Goal: Information Seeking & Learning: Check status

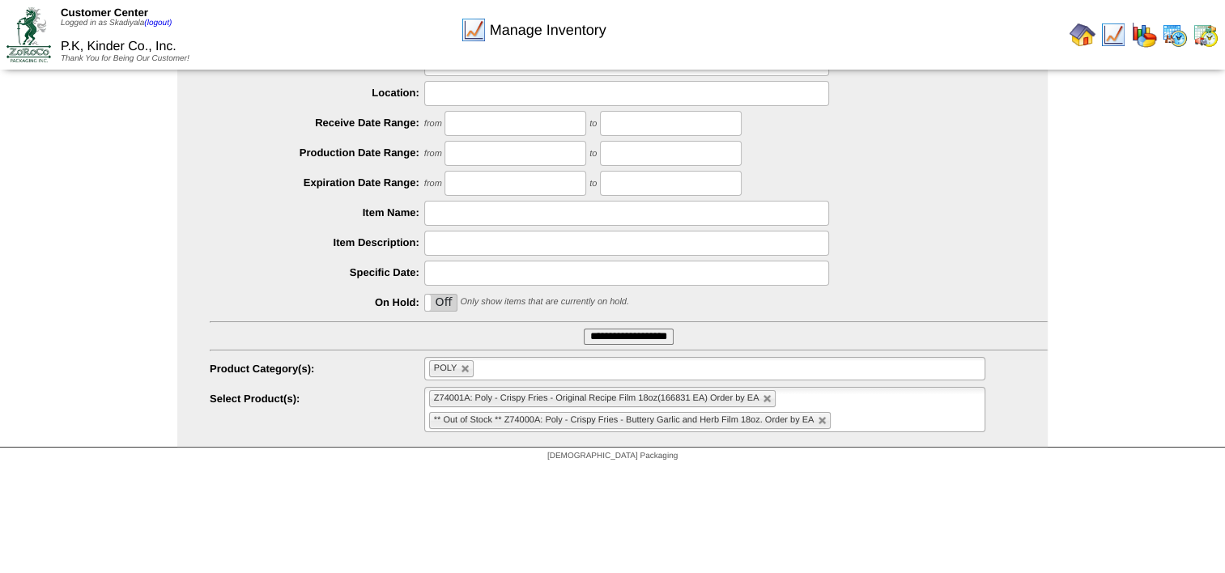
scroll to position [94, 0]
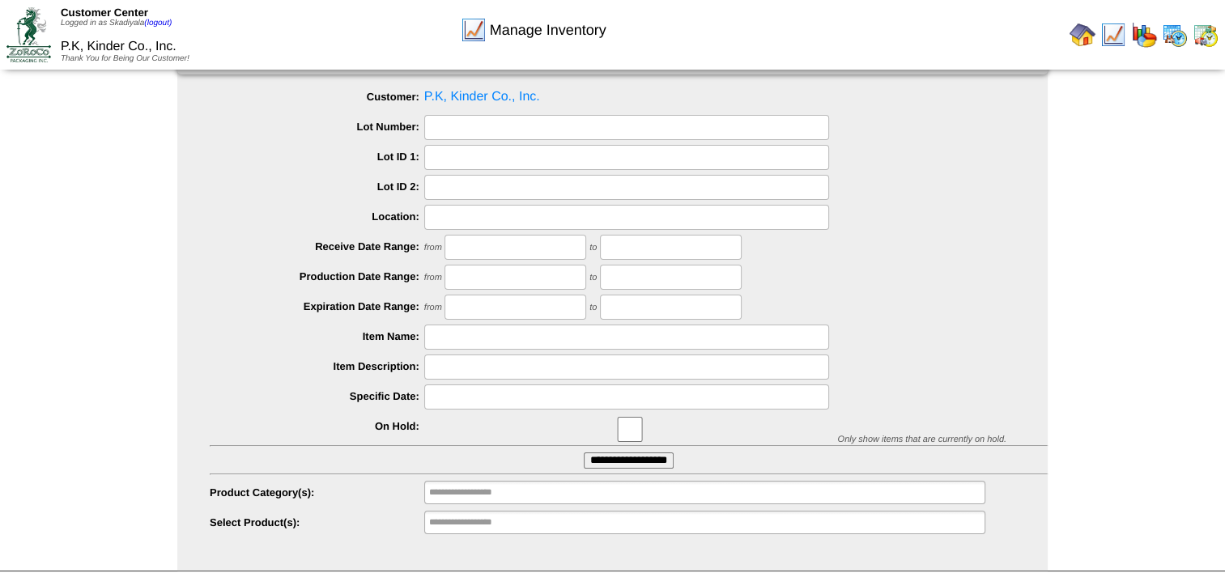
scroll to position [68, 0]
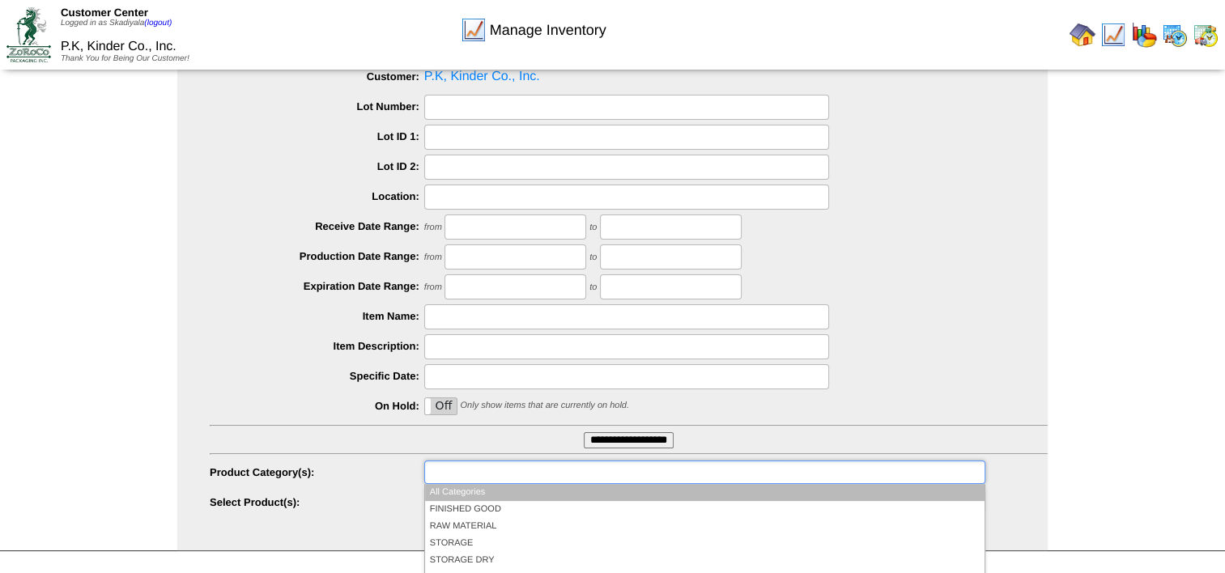
click at [499, 469] on input "text" at bounding box center [481, 472] width 104 height 20
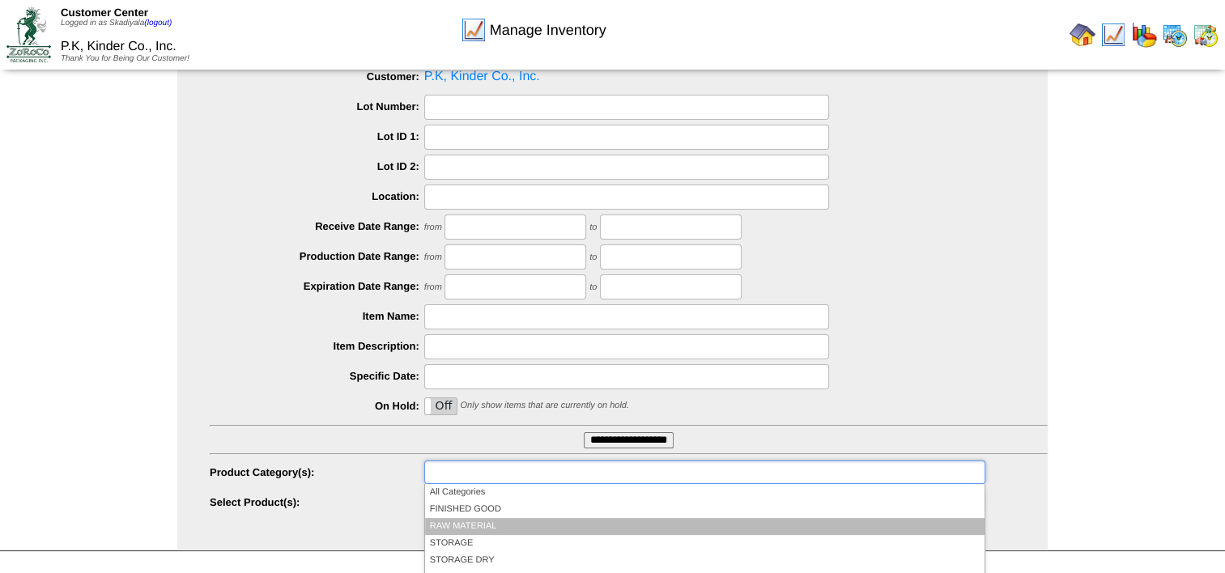
click at [490, 524] on li "RAW MATERIAL" at bounding box center [704, 526] width 559 height 17
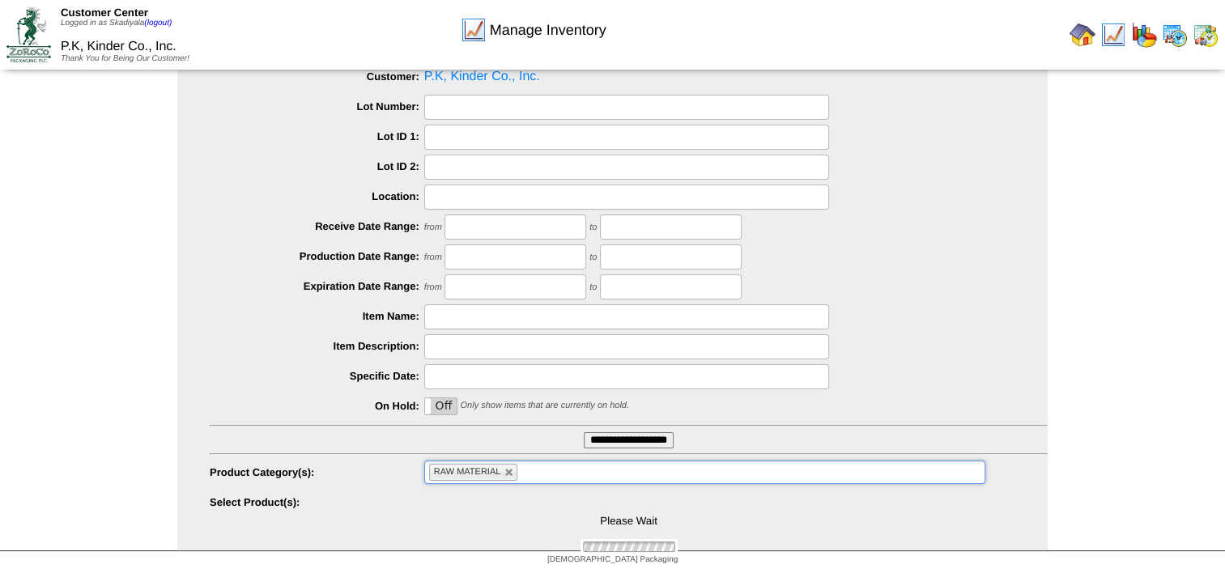
click at [1115, 486] on div "Manage Inventory Select Inventory Parameters Customer: P.K, Kinder Co., Inc. Lo…" at bounding box center [612, 288] width 1225 height 525
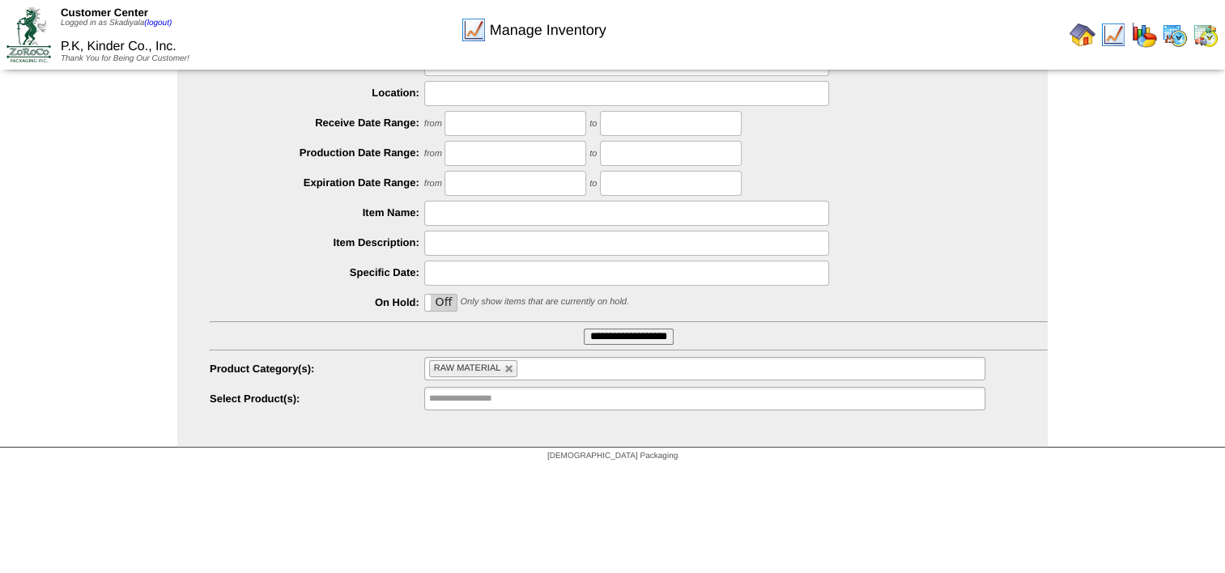
scroll to position [173, 0]
click at [584, 397] on ul at bounding box center [704, 396] width 561 height 23
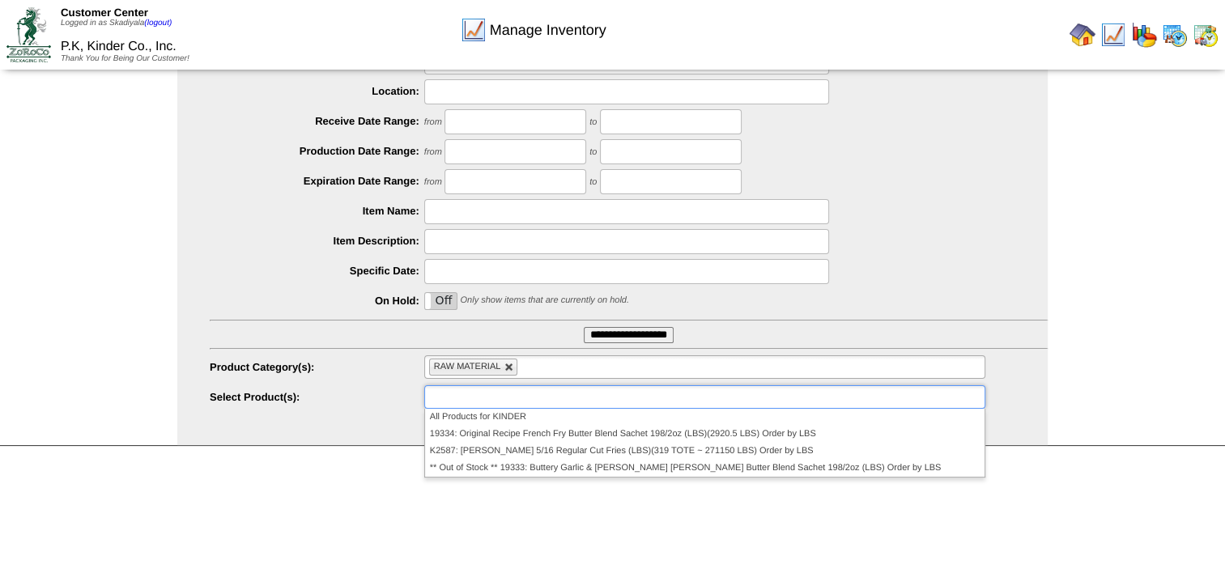
click at [512, 369] on link at bounding box center [509, 368] width 10 height 10
type input "**********"
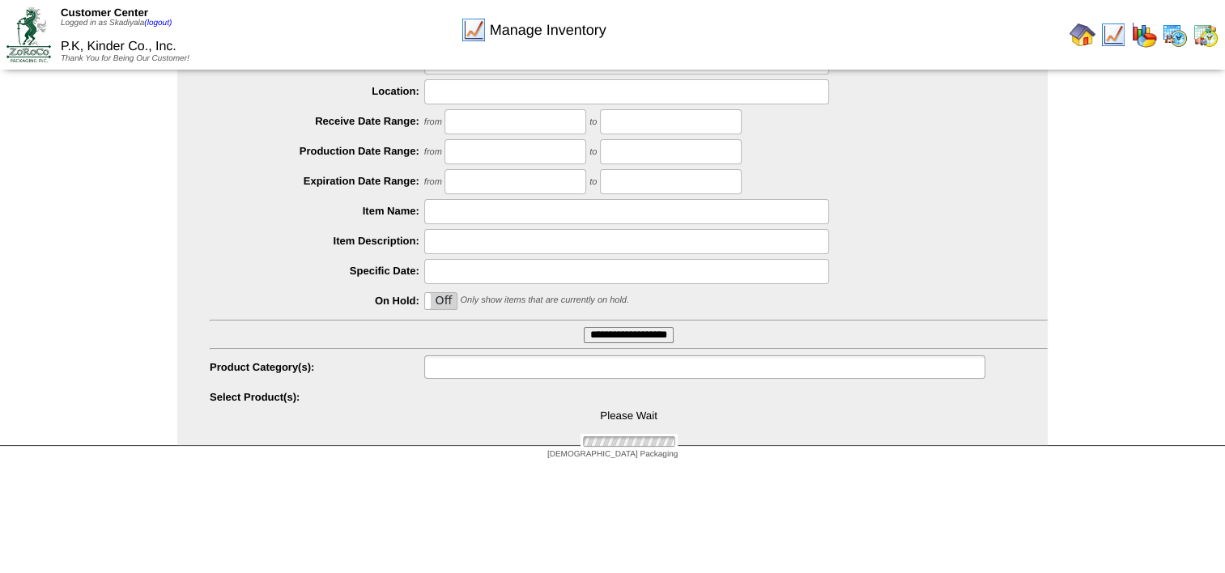
click at [544, 367] on ul at bounding box center [704, 366] width 561 height 23
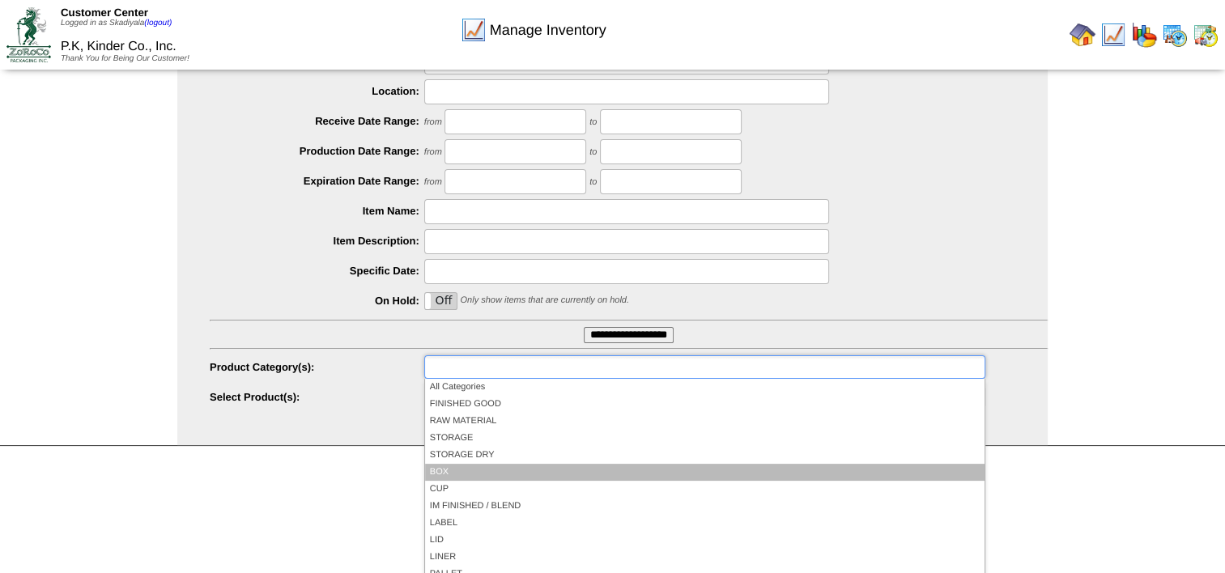
scroll to position [94, 0]
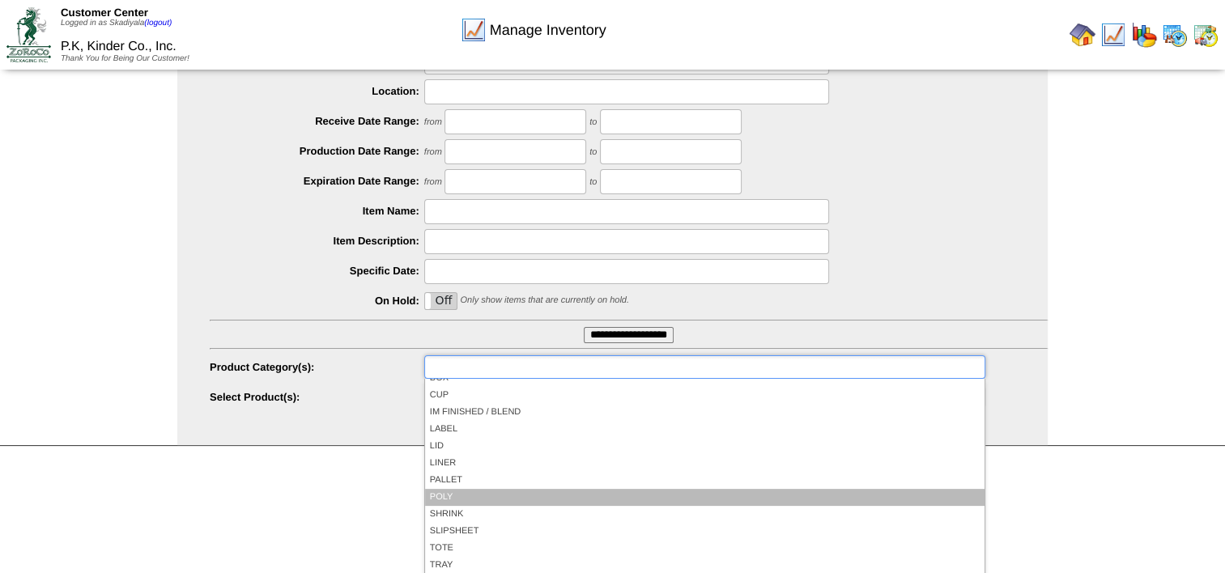
click at [560, 490] on li "POLY" at bounding box center [704, 497] width 559 height 17
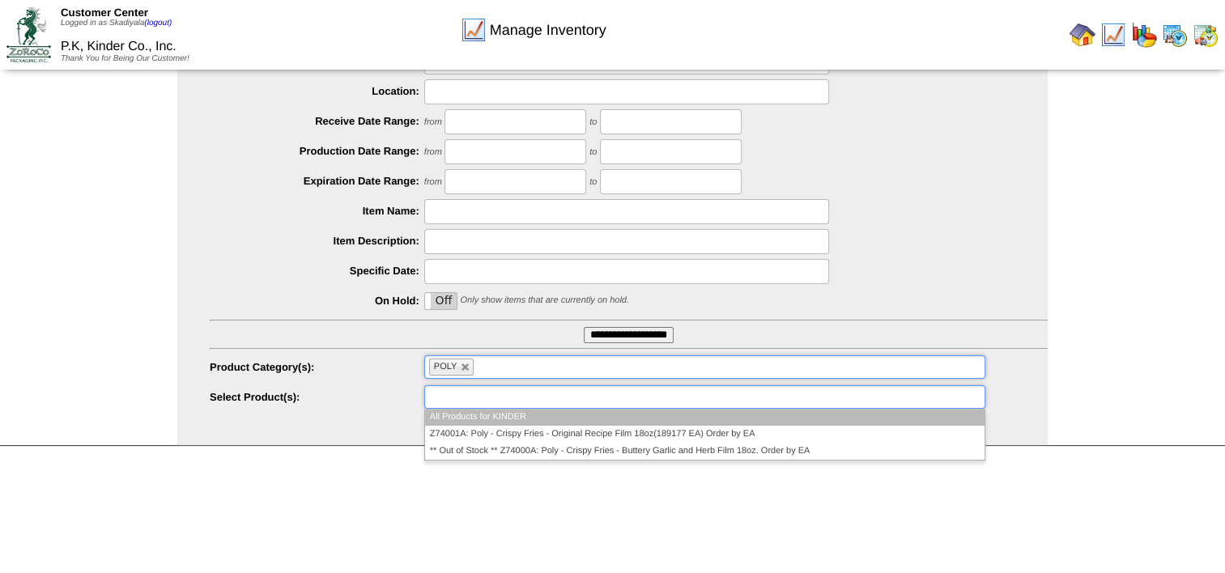
click at [595, 397] on ul at bounding box center [704, 396] width 561 height 23
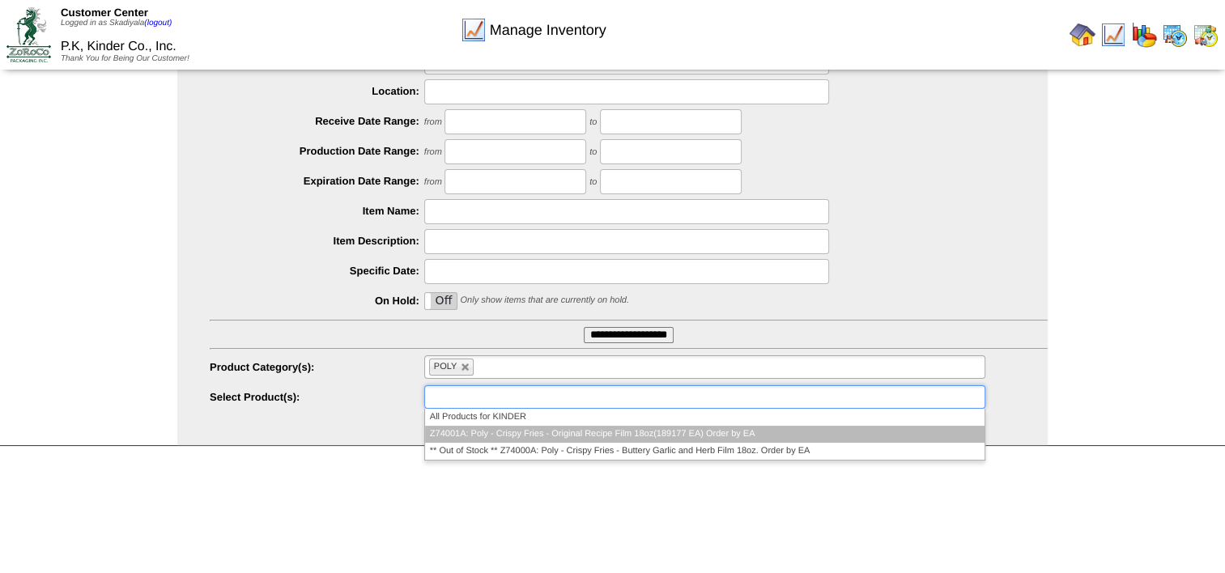
click at [646, 431] on li "Z74001A: Poly - Crispy Fries - Original Recipe Film 18oz(189177 EA) Order by EA" at bounding box center [704, 434] width 559 height 17
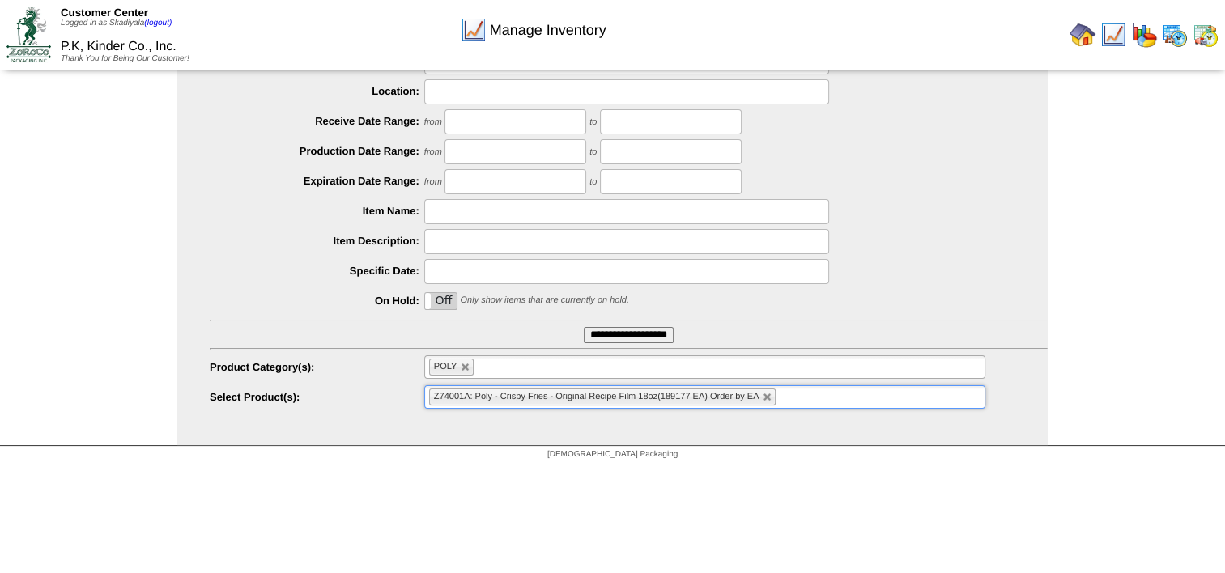
click at [813, 401] on ul "Z74001A: Poly - Crispy Fries - Original Recipe Film 18oz(189177 EA) Order by EA" at bounding box center [704, 396] width 561 height 23
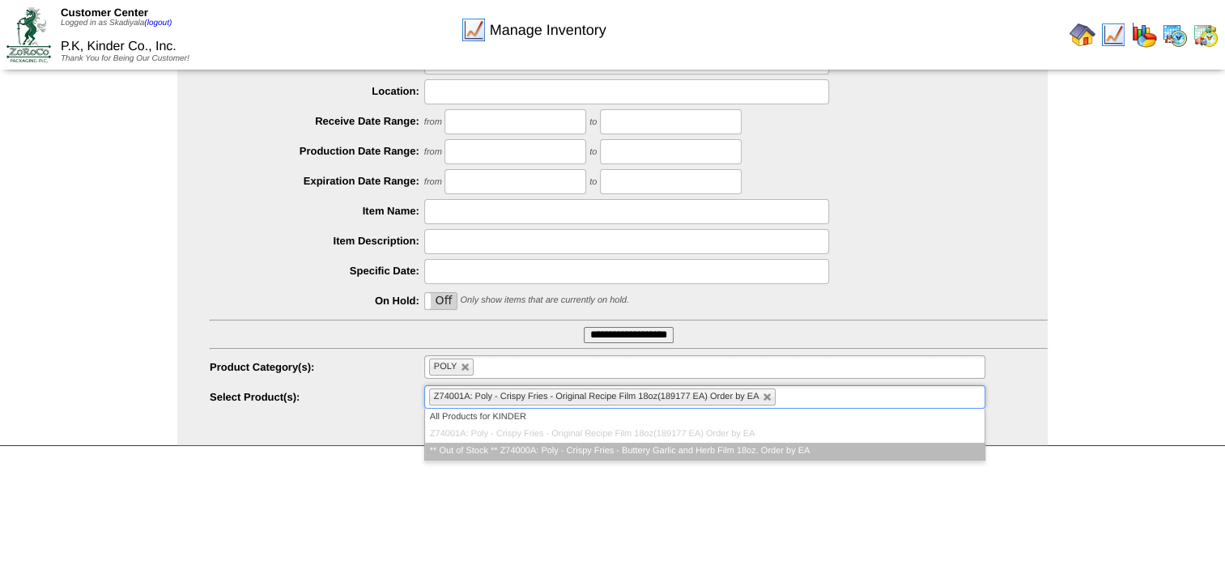
click at [792, 450] on li "** Out of Stock ** Z74000A: Poly - Crispy Fries - Buttery Garlic and Herb Film …" at bounding box center [704, 451] width 559 height 17
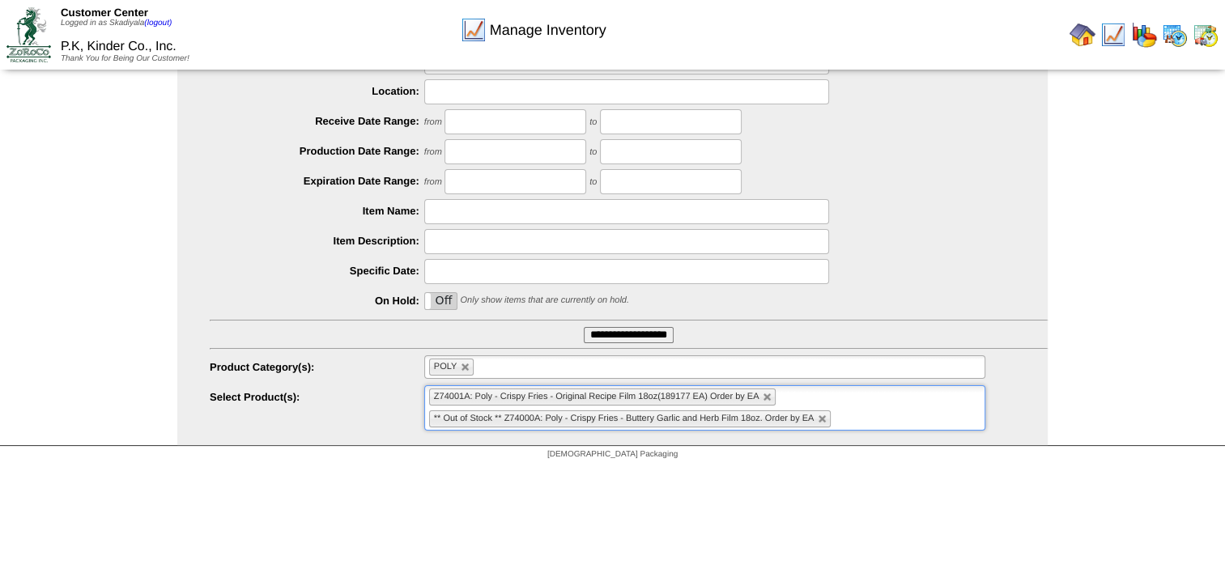
click at [915, 468] on html "Customer Center Logged in as Skadiyala (logout) P.K, Kinder Co., Inc. Thank You…" at bounding box center [612, 147] width 1225 height 641
